Goal: Task Accomplishment & Management: Manage account settings

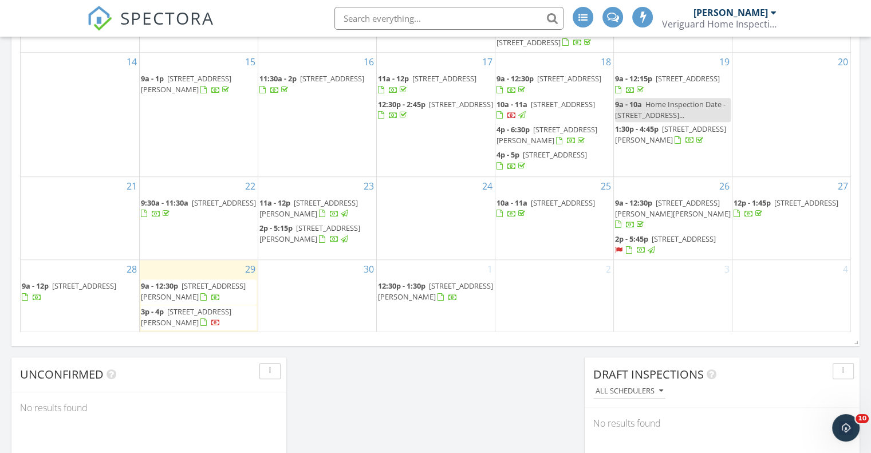
scroll to position [859, 0]
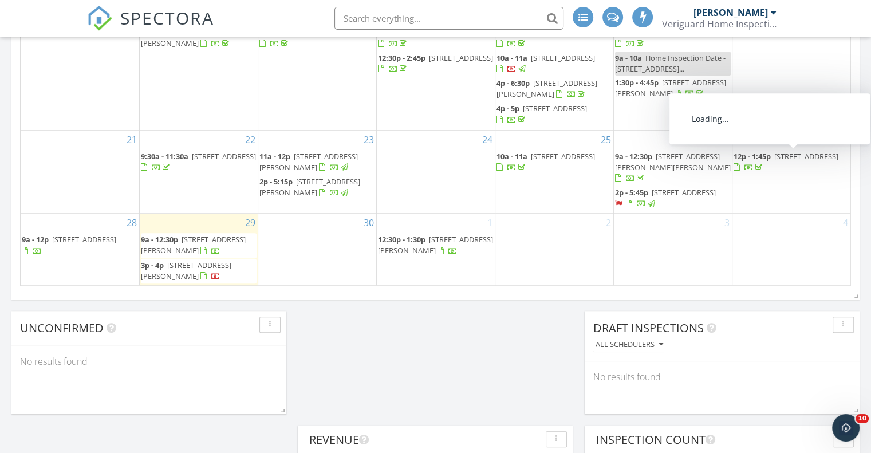
click at [785, 157] on span "8701 Bergenline Ave A1, North Bergen 07047" at bounding box center [806, 156] width 64 height 10
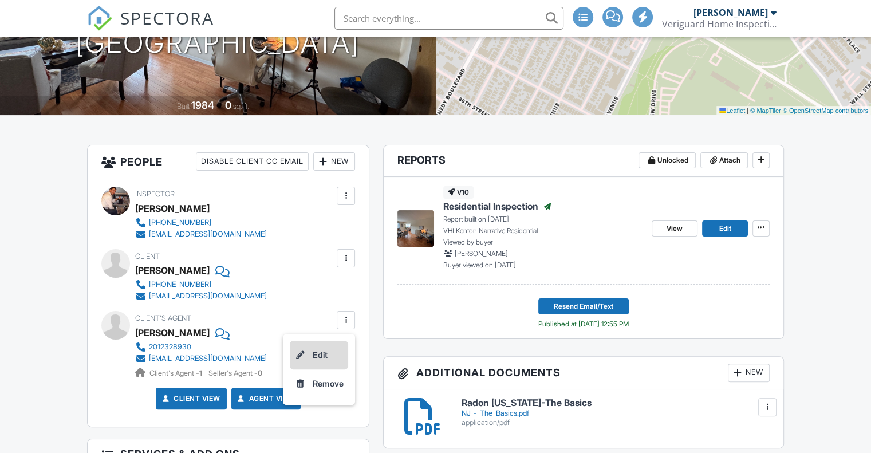
click at [329, 349] on li "Edit" at bounding box center [319, 355] width 58 height 29
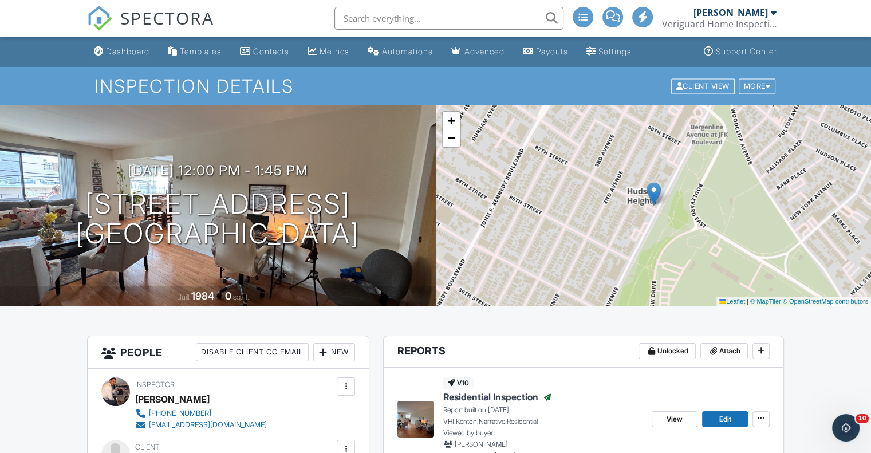
click at [136, 53] on div "Dashboard" at bounding box center [128, 51] width 44 height 10
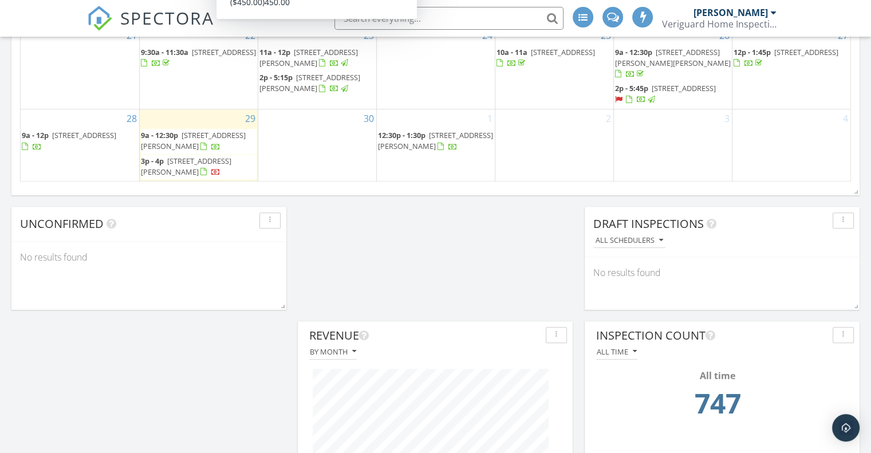
scroll to position [963, 0]
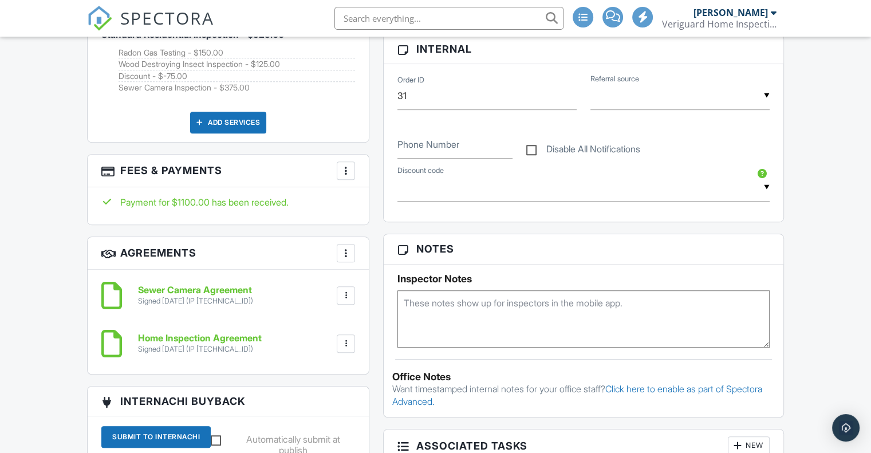
click at [347, 338] on div at bounding box center [345, 343] width 11 height 11
click at [333, 420] on li "Download" at bounding box center [315, 432] width 65 height 29
click at [341, 290] on div at bounding box center [345, 295] width 11 height 11
click at [318, 379] on li "Download" at bounding box center [315, 384] width 65 height 29
